Goal: Complete application form

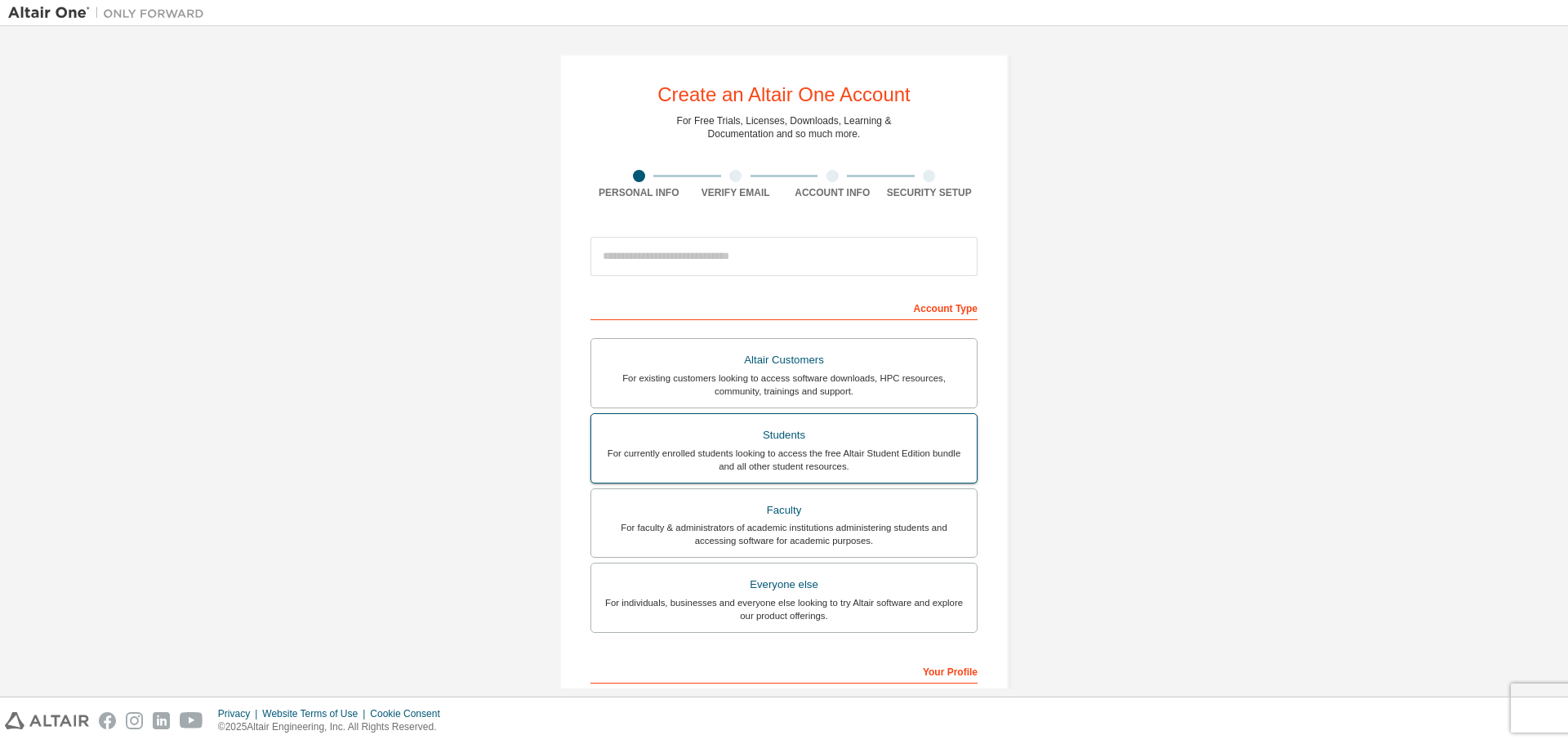
click at [840, 430] on div "Students" at bounding box center [784, 435] width 366 height 23
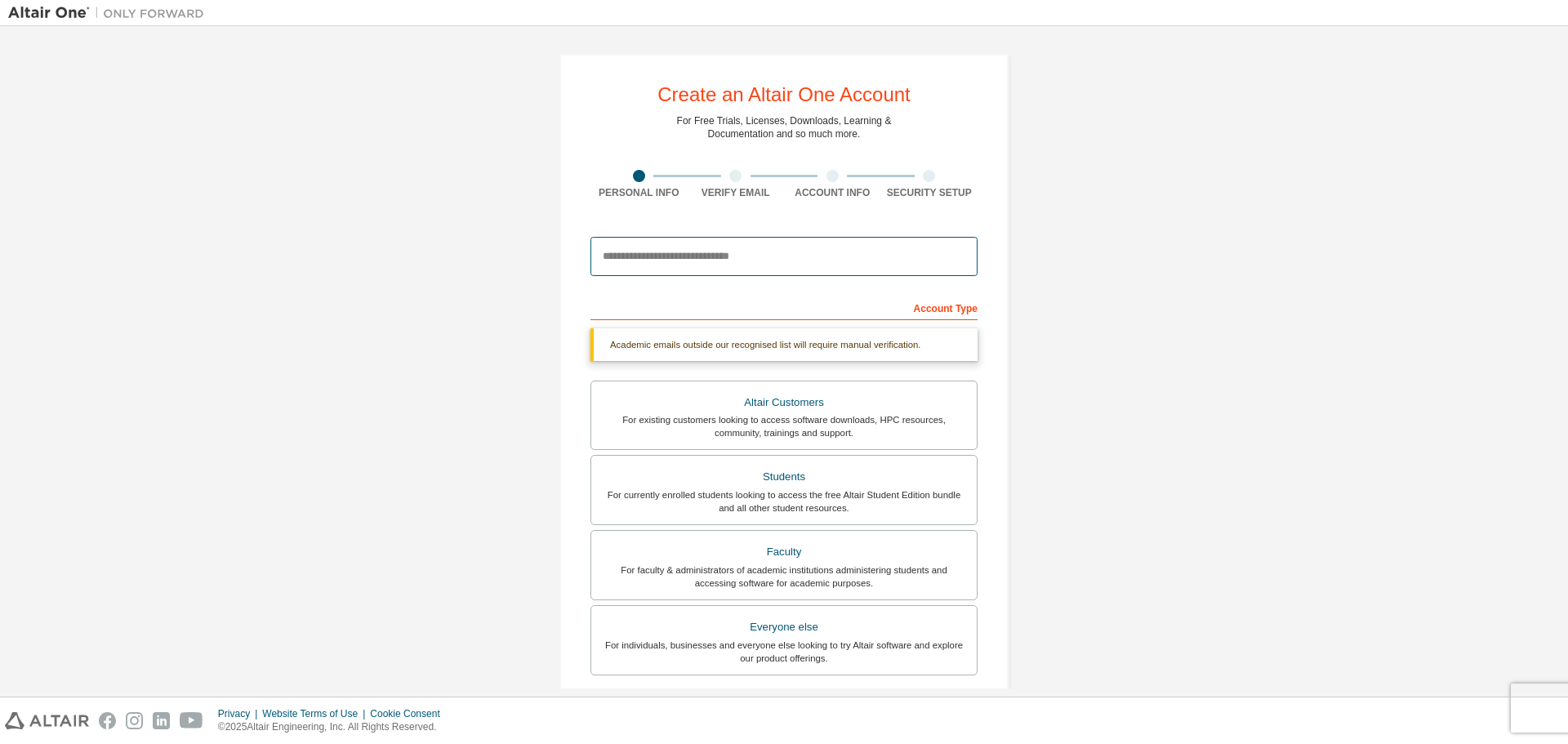
click at [724, 256] on input "email" at bounding box center [784, 257] width 387 height 39
type input "**********"
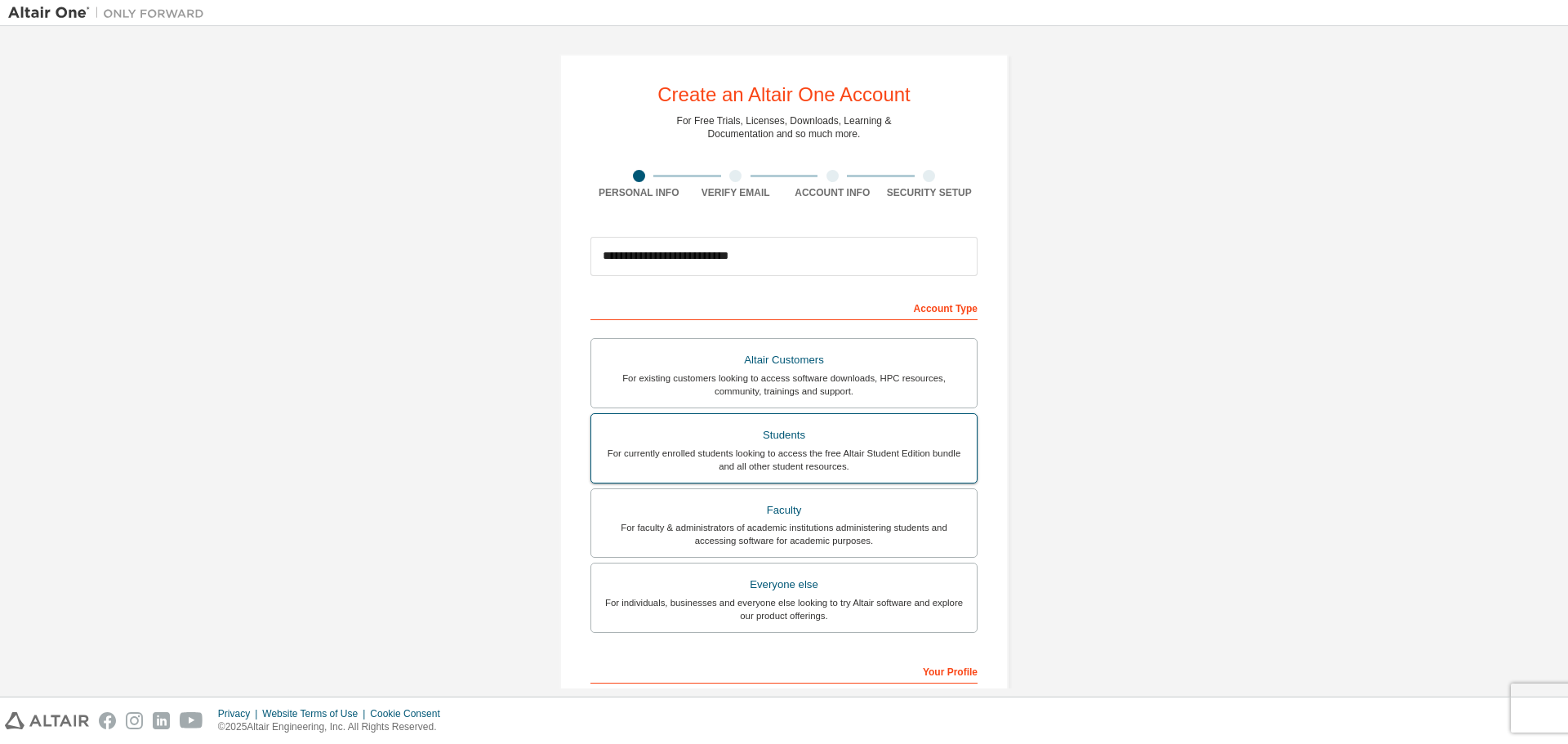
click at [769, 443] on div "Students" at bounding box center [784, 435] width 366 height 23
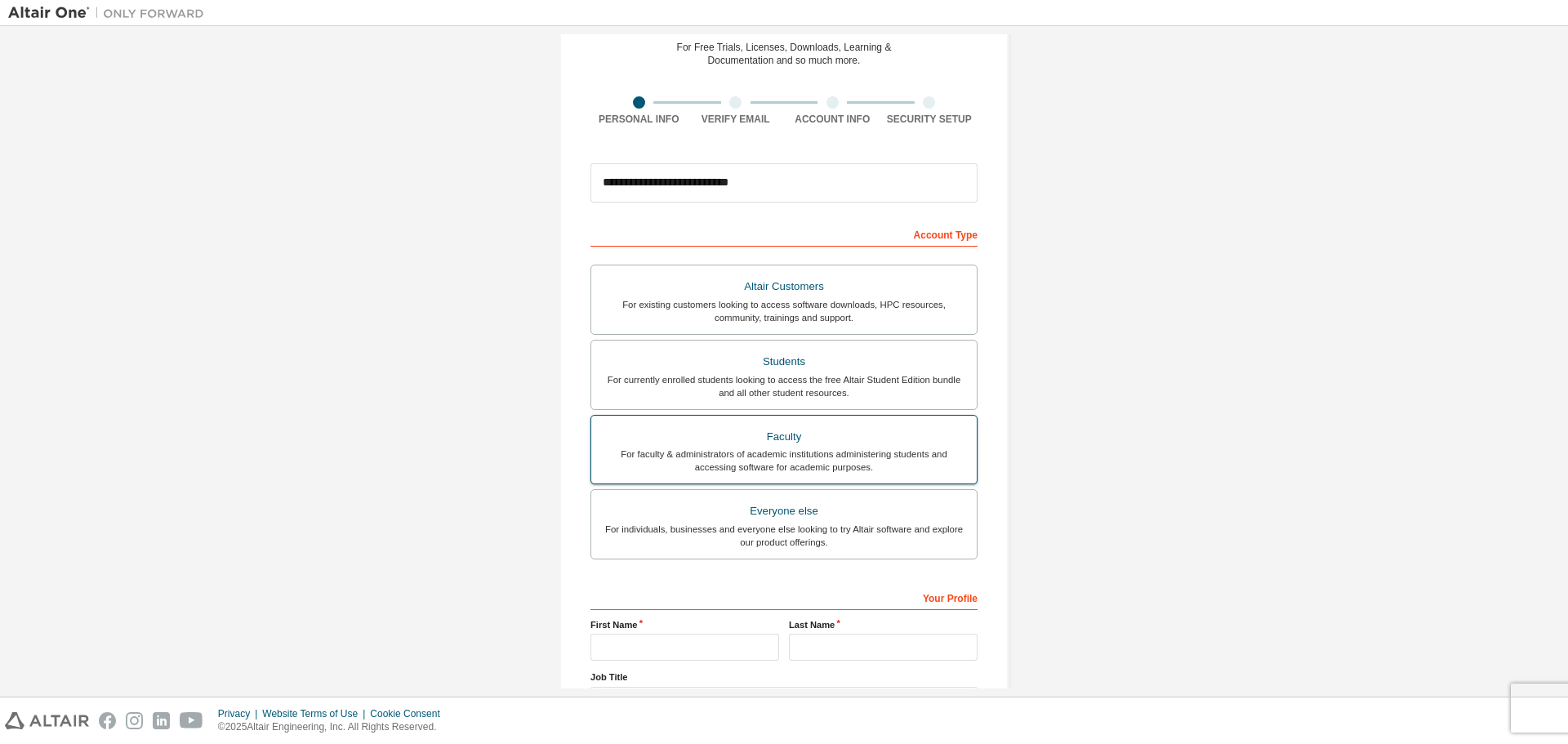
scroll to position [211, 0]
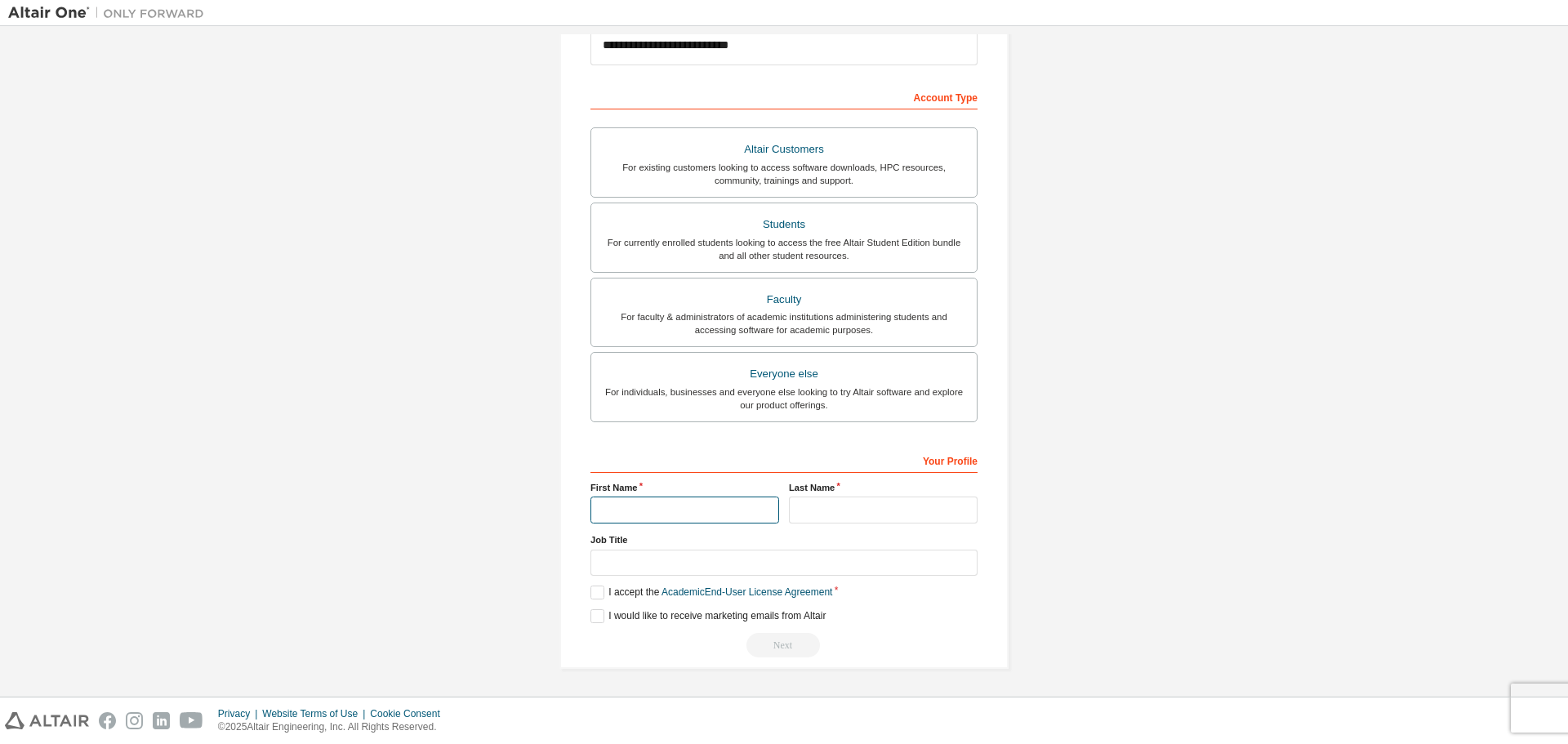
click at [723, 508] on input "text" at bounding box center [685, 510] width 189 height 27
type input "********"
click at [895, 511] on input "text" at bounding box center [883, 510] width 189 height 27
type input "*******"
click at [593, 592] on label "I accept the Academic End-User License Agreement" at bounding box center [711, 593] width 242 height 14
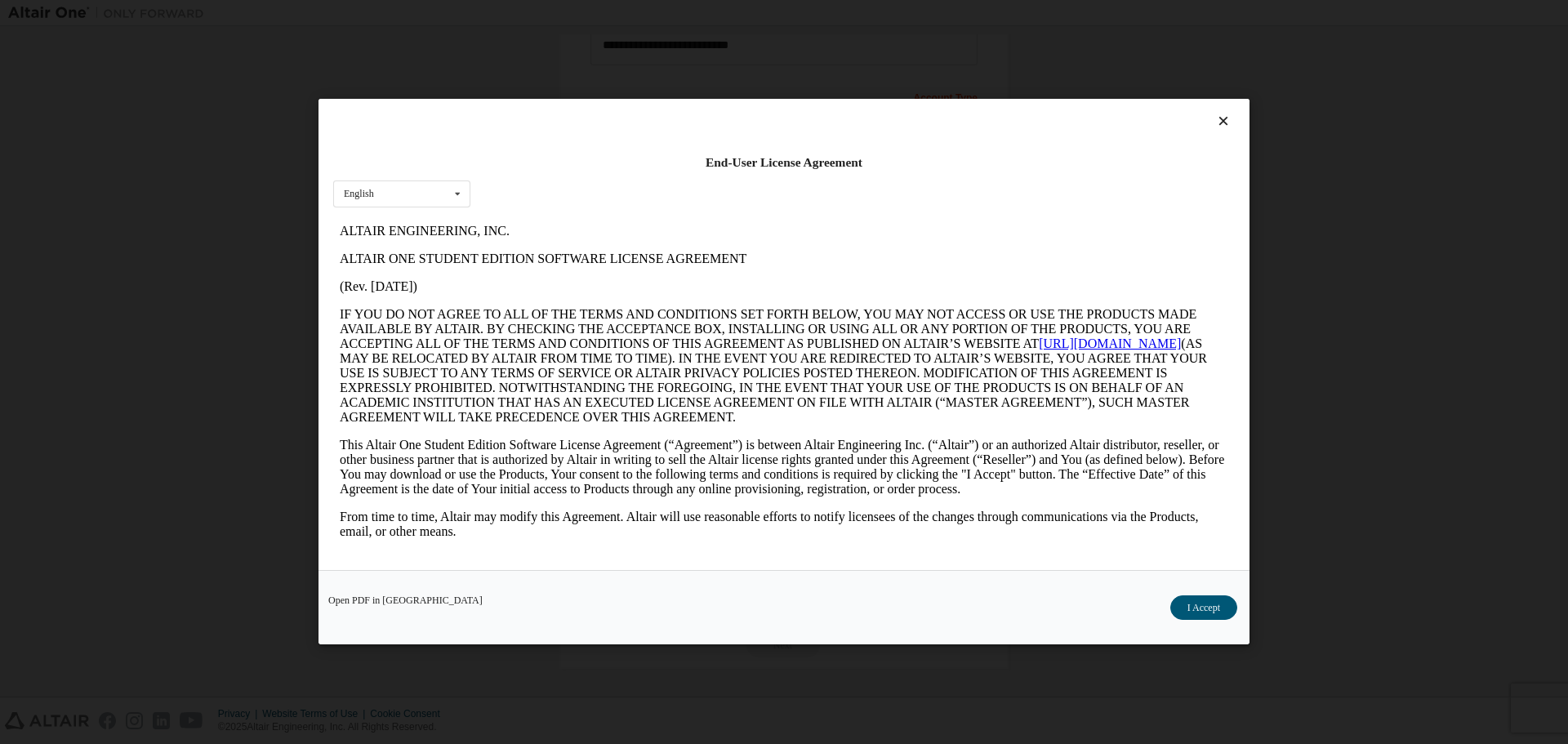
scroll to position [0, 0]
drag, startPoint x: 1221, startPoint y: 244, endPoint x: 1230, endPoint y: 269, distance: 26.6
click html "ALTAIR ENGINEERING, INC. ALTAIR ONE STUDENT EDITION SOFTWARE LICENSE AGREEMENT …"
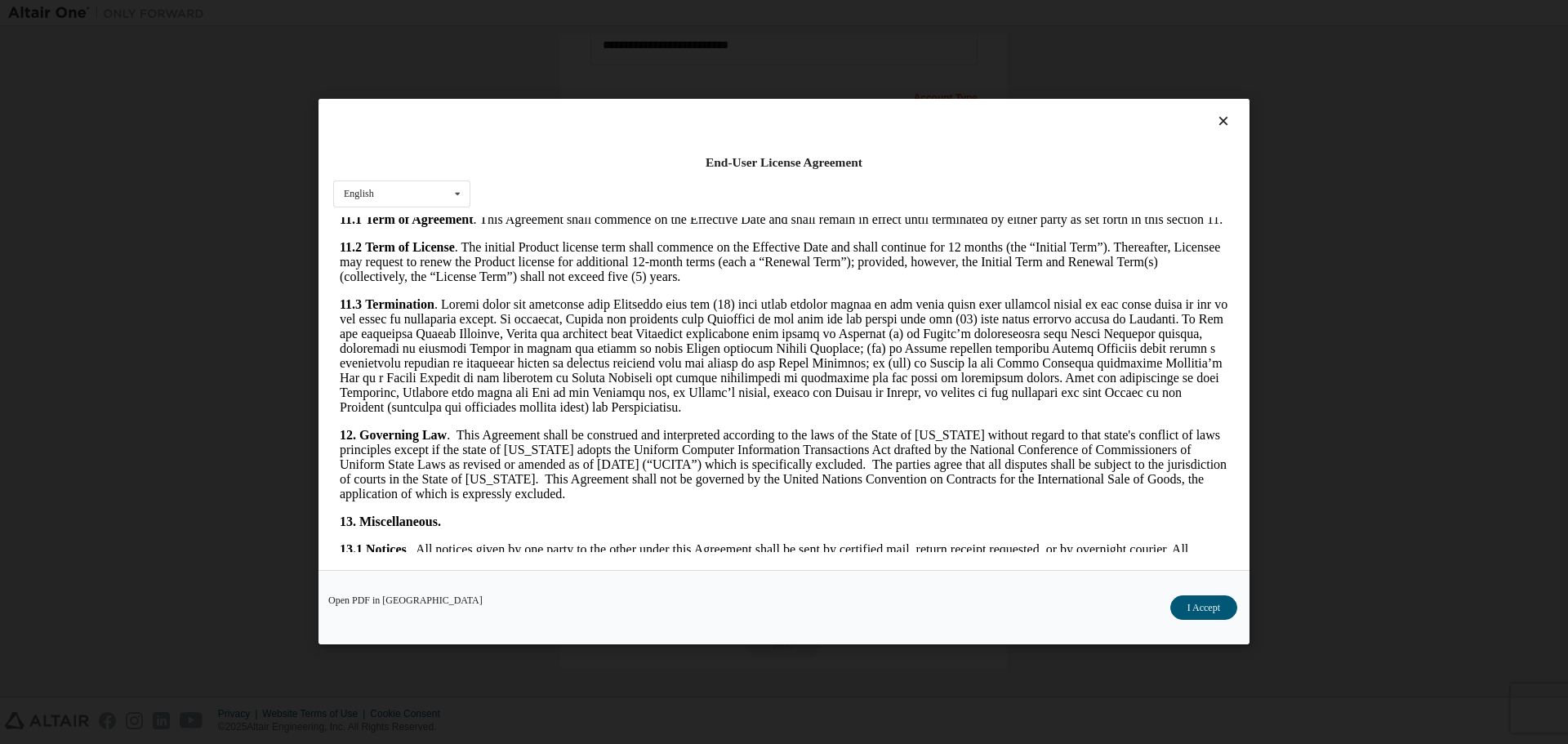
scroll to position [2464, 0]
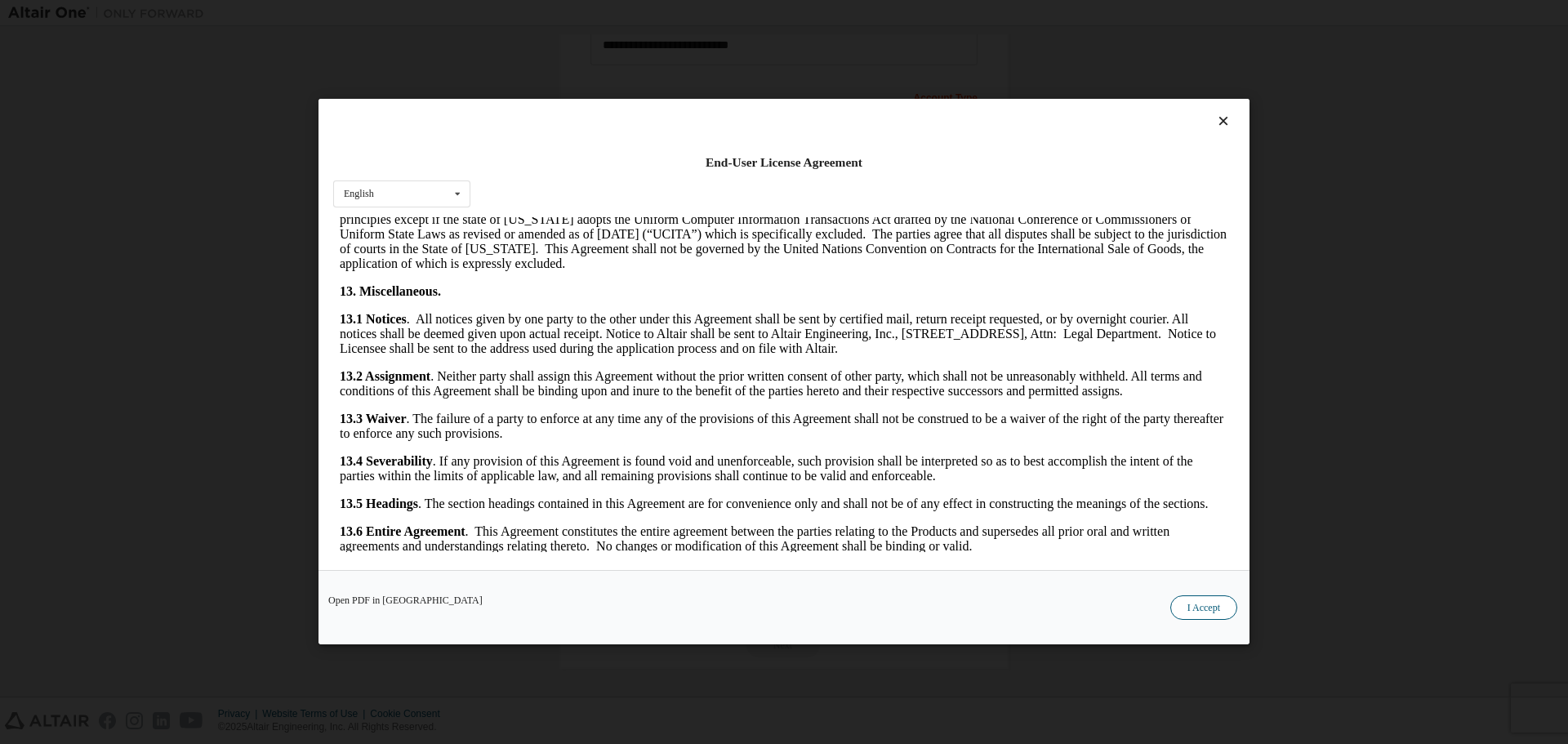
click at [1230, 615] on button "I Accept" at bounding box center [1204, 609] width 67 height 25
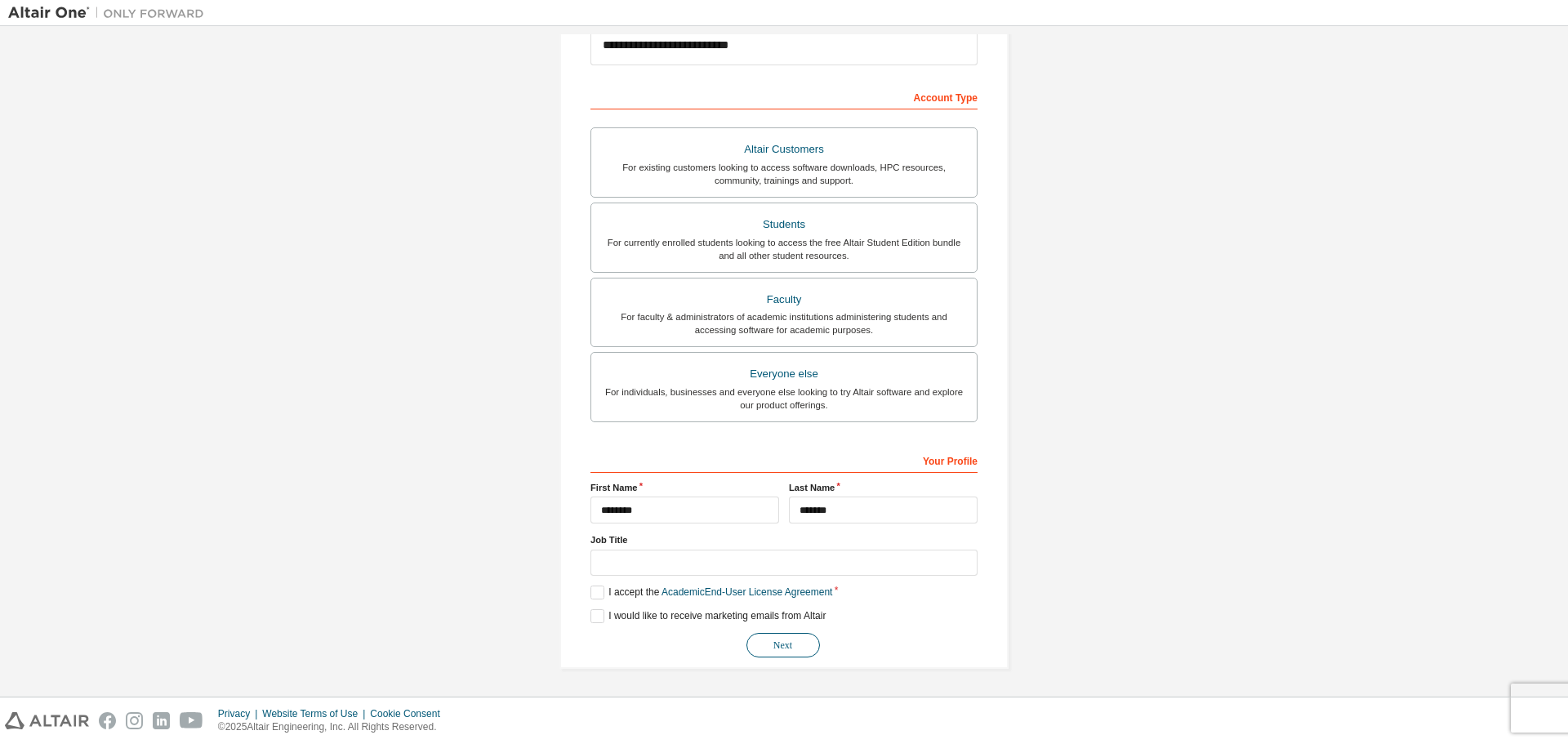
click at [791, 642] on button "Next" at bounding box center [783, 645] width 73 height 25
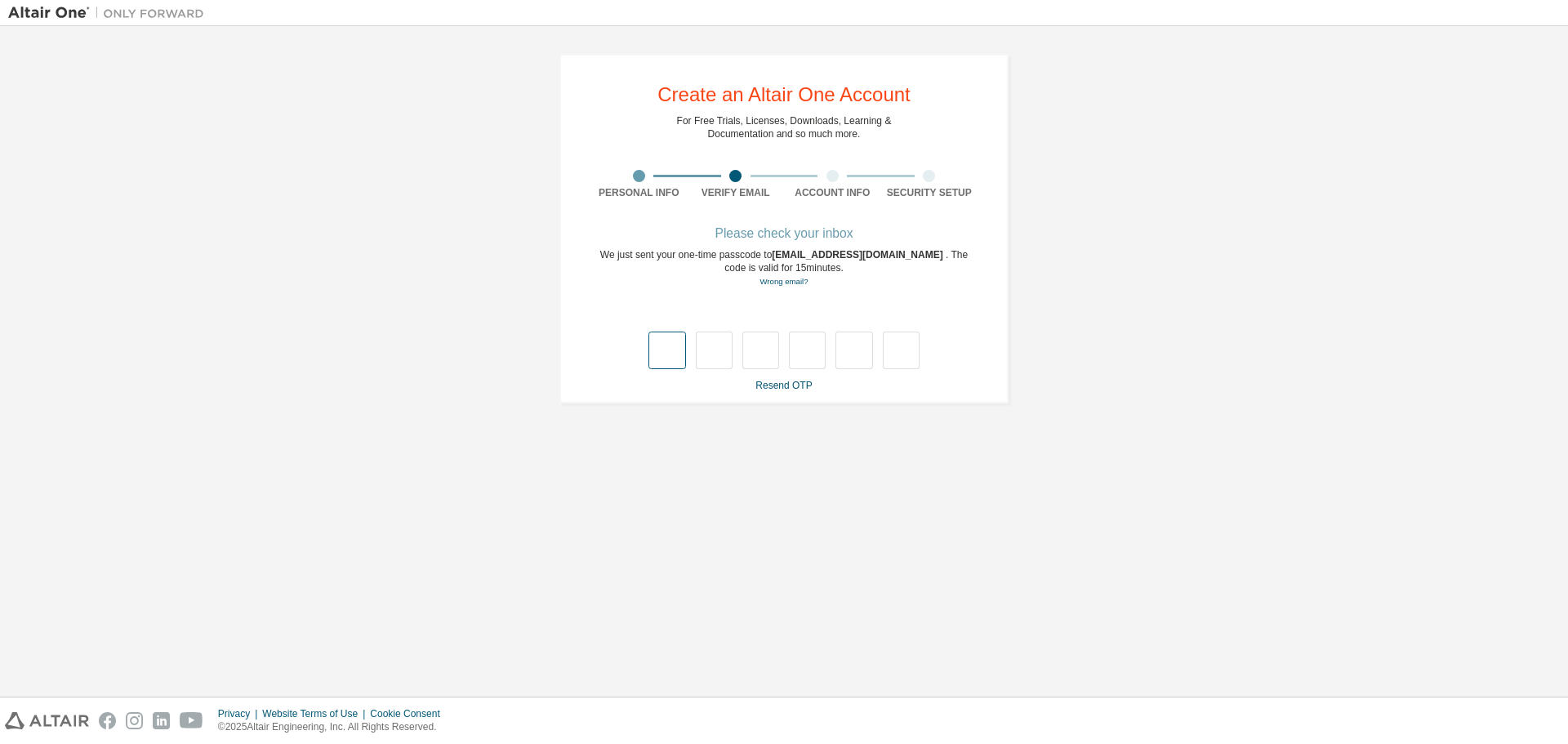
type input "*"
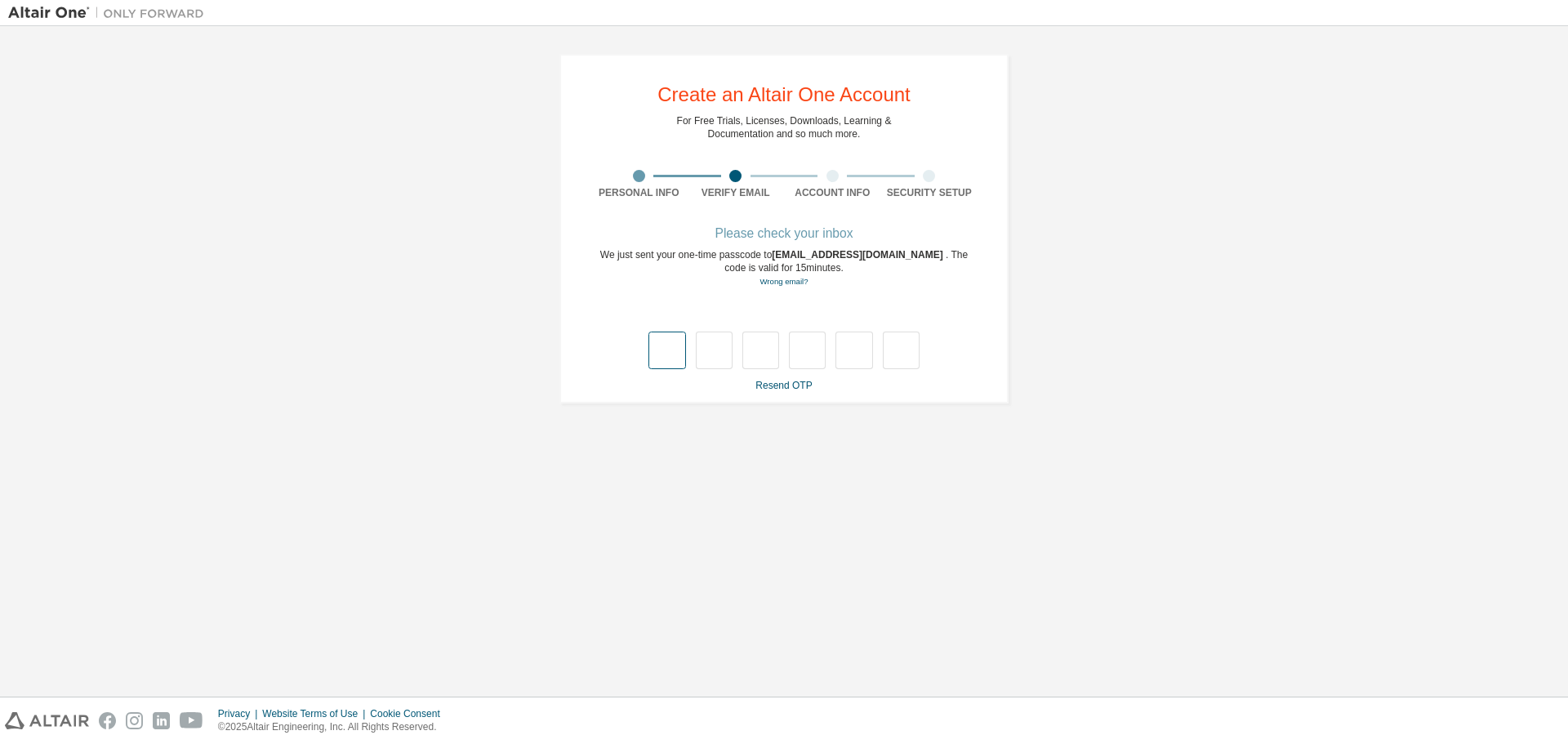
type input "*"
